Goal: Task Accomplishment & Management: Manage account settings

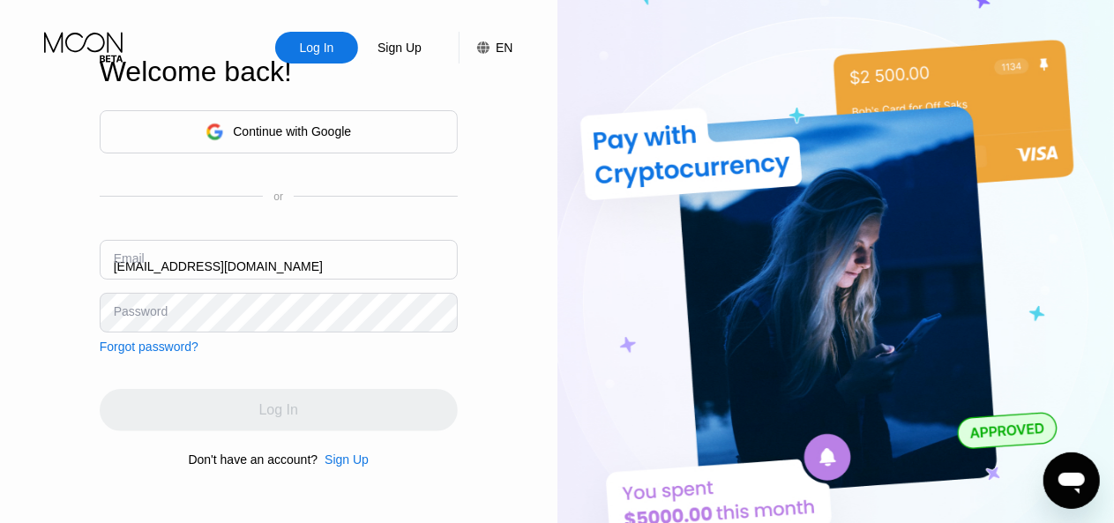
click at [300, 260] on input "[EMAIL_ADDRESS][DOMAIN_NAME]" at bounding box center [279, 260] width 358 height 40
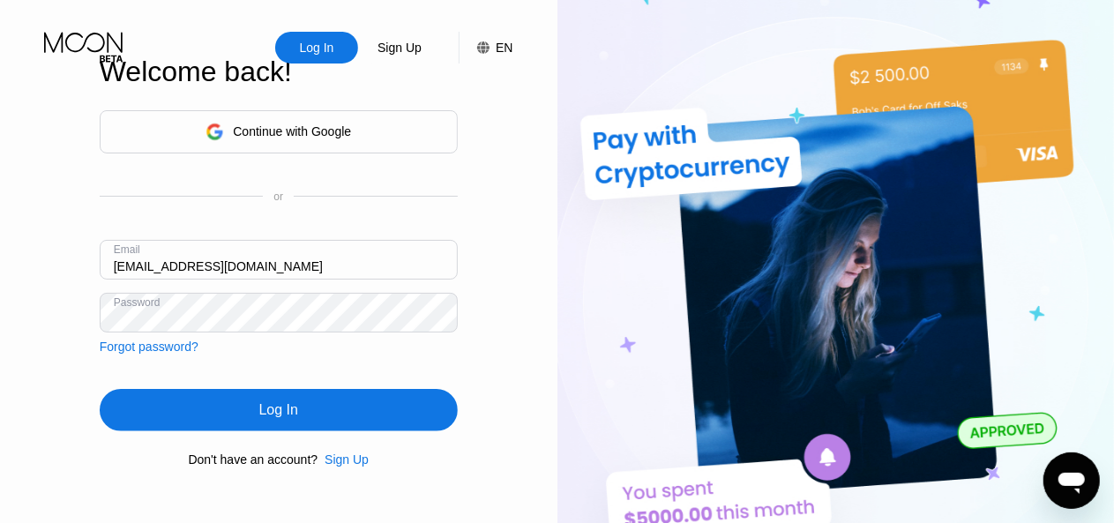
paste input "[EMAIL_ADDRESS][DOMAIN_NAME]"
type input "[EMAIL_ADDRESS][DOMAIN_NAME]"
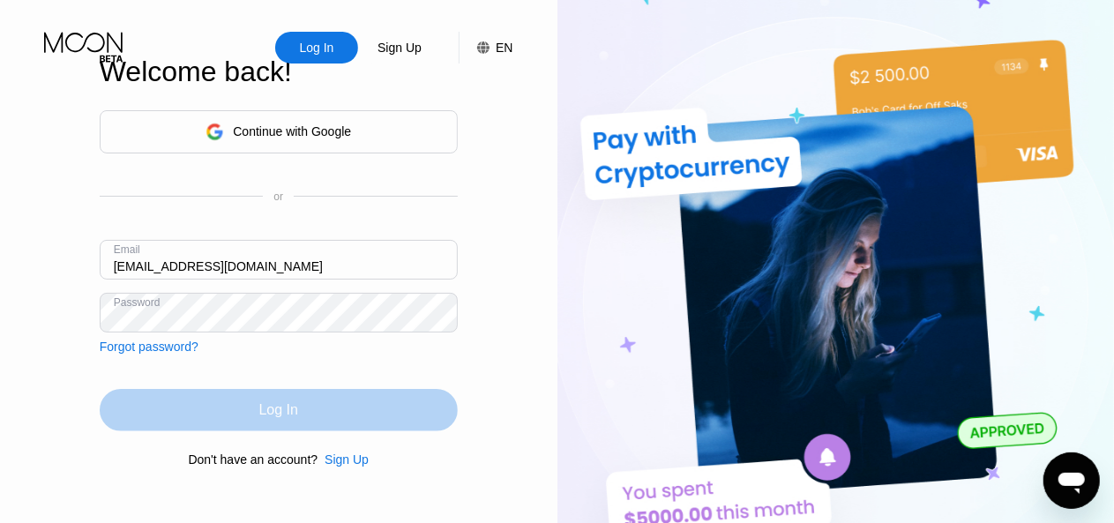
click at [282, 424] on div "Log In" at bounding box center [279, 410] width 358 height 42
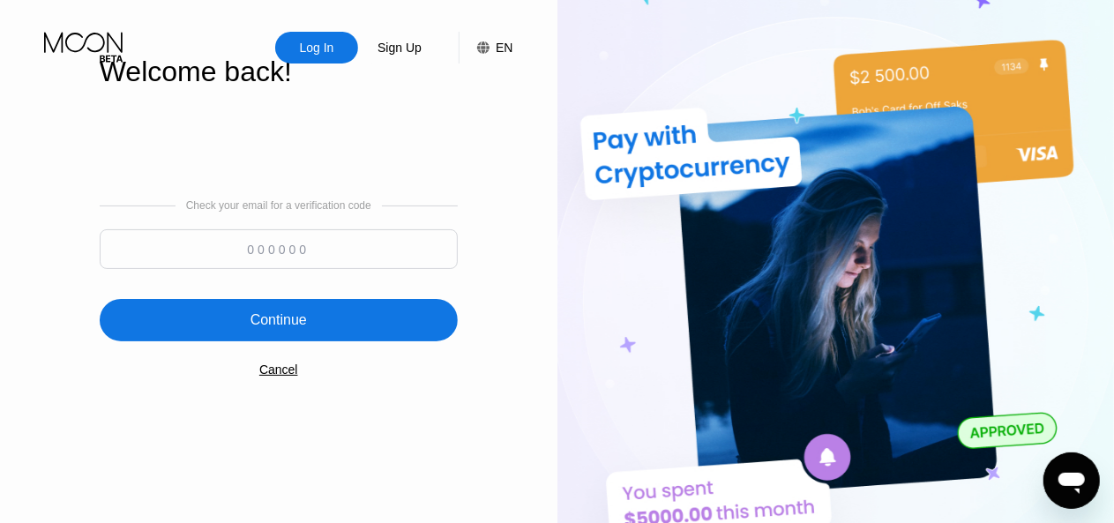
click at [303, 258] on input at bounding box center [279, 249] width 358 height 40
type input "183734"
click at [302, 333] on div "Continue" at bounding box center [279, 320] width 358 height 42
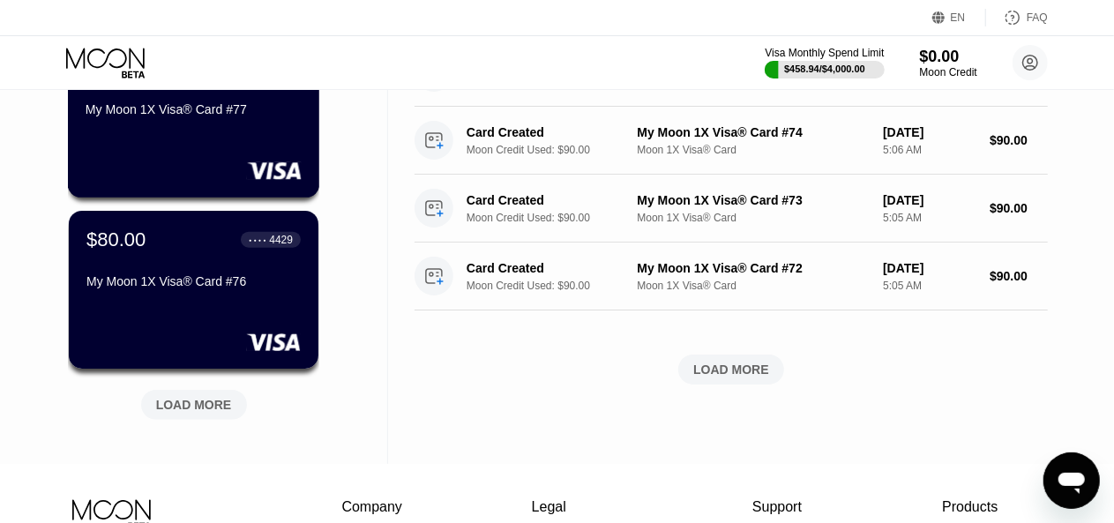
scroll to position [794, 0]
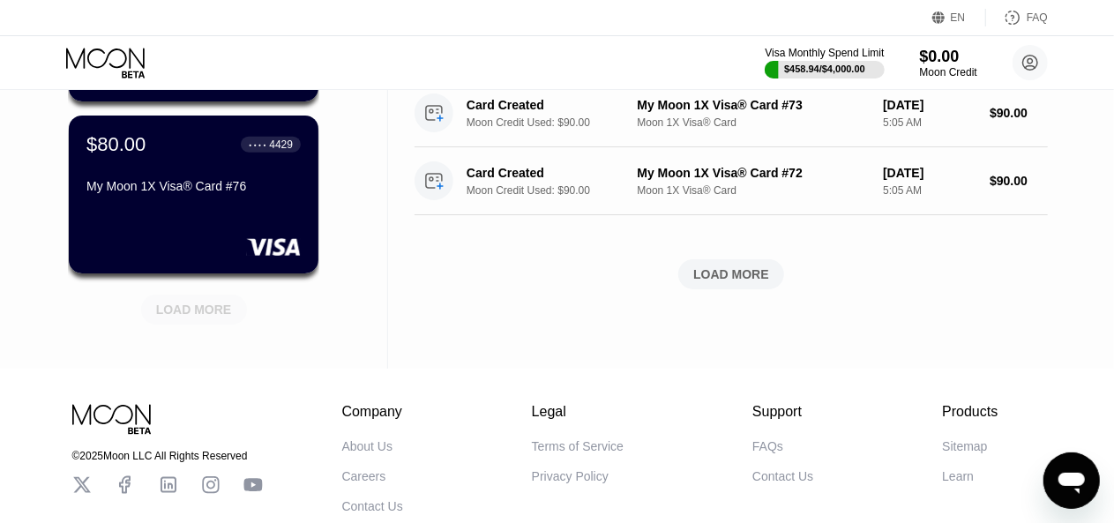
click at [194, 306] on div "LOAD MORE" at bounding box center [194, 310] width 76 height 16
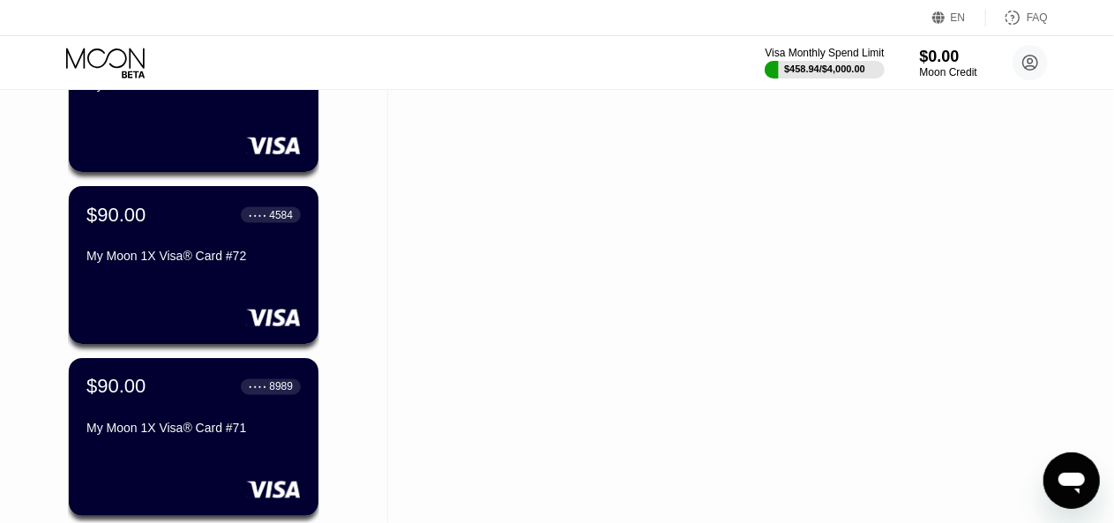
scroll to position [1587, 0]
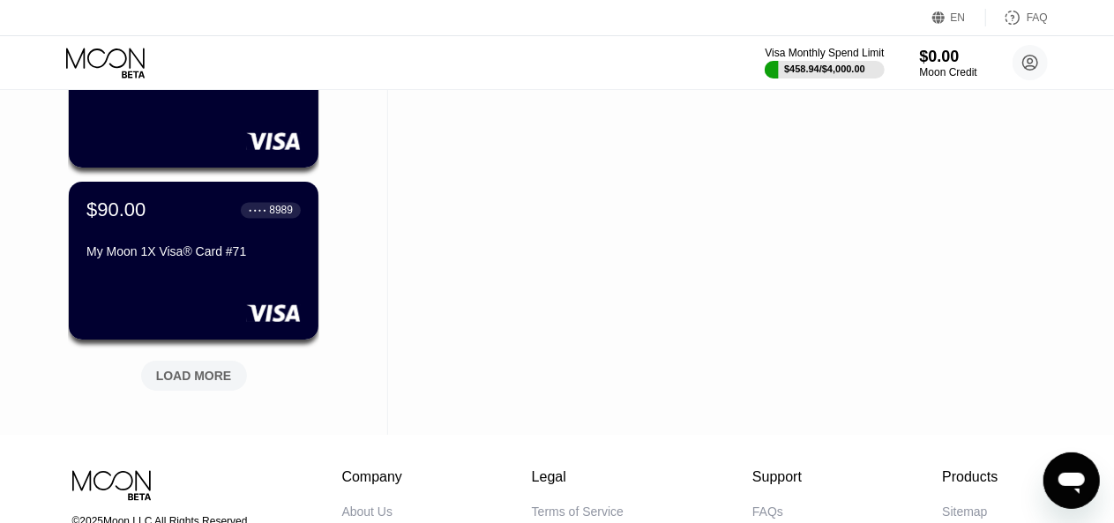
click at [259, 253] on div "My Moon 1X Visa® Card #71" at bounding box center [193, 252] width 214 height 14
